Goal: Find specific page/section

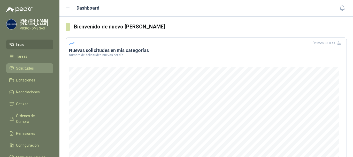
click at [30, 66] on span "Solicitudes" at bounding box center [25, 68] width 18 height 6
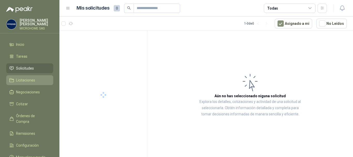
click at [30, 79] on span "Licitaciones" at bounding box center [25, 80] width 19 height 6
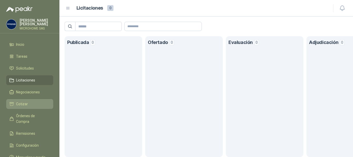
click at [28, 101] on li "Cotizar" at bounding box center [29, 104] width 41 height 6
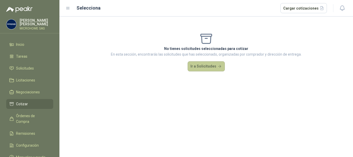
click at [202, 69] on button "Ir a Solicitudes" at bounding box center [206, 66] width 37 height 10
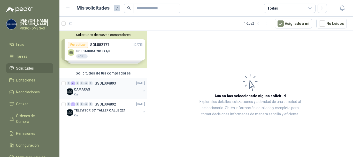
click at [94, 85] on div "0 6 0 0 0 0 GSOL004893" at bounding box center [91, 83] width 49 height 4
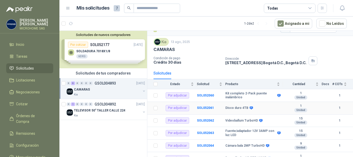
scroll to position [17, 0]
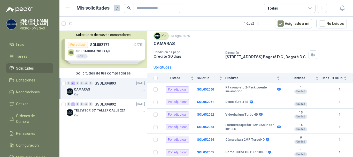
click at [21, 66] on span "Solicitudes" at bounding box center [25, 68] width 18 height 6
